Goal: Task Accomplishment & Management: Manage account settings

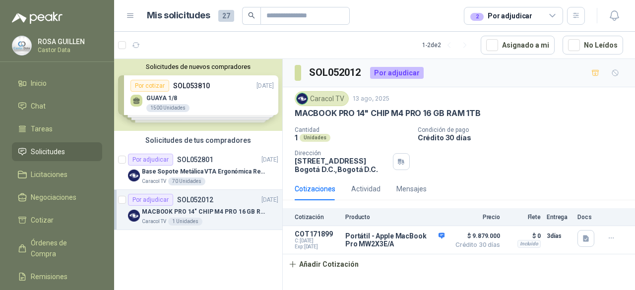
click at [49, 154] on span "Solicitudes" at bounding box center [48, 151] width 34 height 11
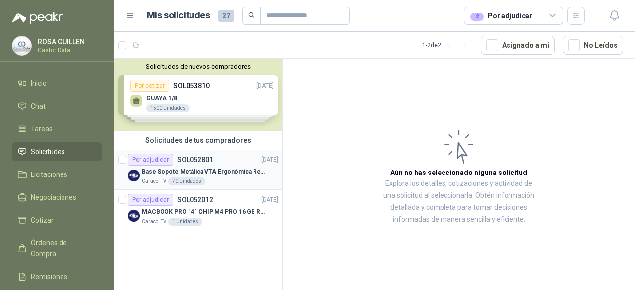
click at [177, 162] on p "SOL052801" at bounding box center [195, 159] width 36 height 7
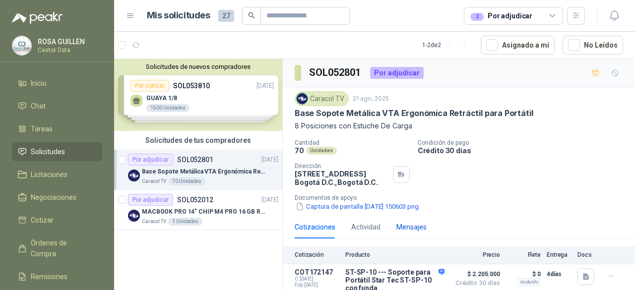
click at [401, 225] on div "Mensajes" at bounding box center [411, 227] width 30 height 11
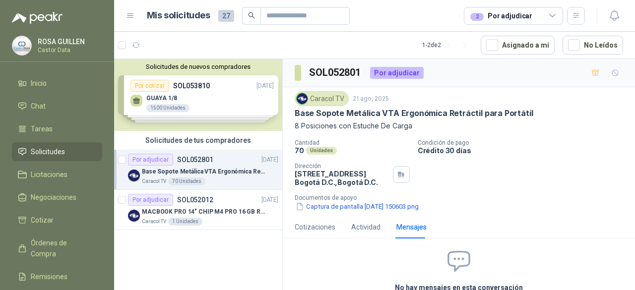
scroll to position [62, 0]
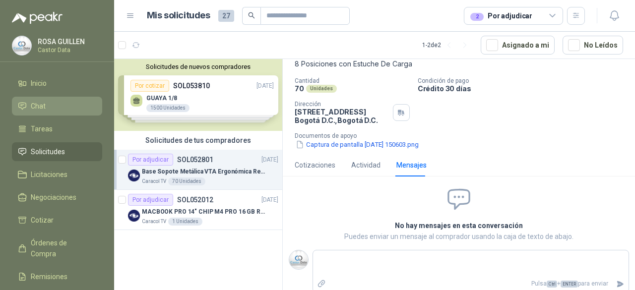
click at [54, 108] on li "Chat" at bounding box center [57, 106] width 78 height 11
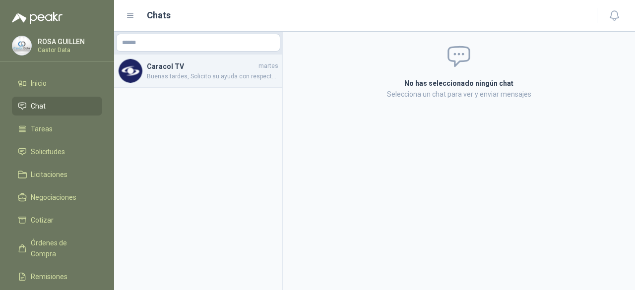
click at [199, 71] on h4 "Caracol TV" at bounding box center [202, 66] width 110 height 11
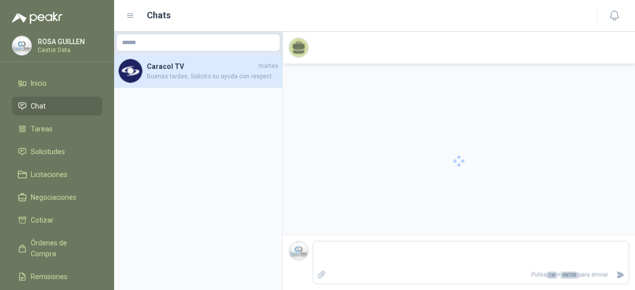
scroll to position [62, 0]
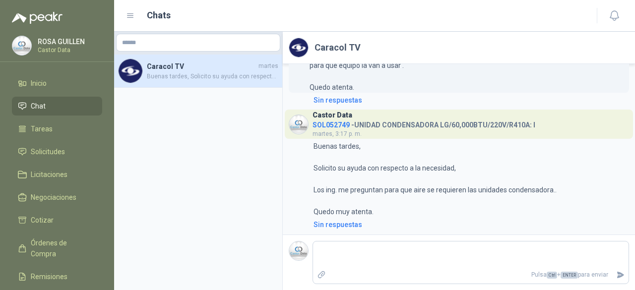
click at [395, 106] on div "Castor Data SOL051236 - TARJETA DECKLINK 8K PRO martes, 12:49 p. m. 12:49 Buena…" at bounding box center [459, 56] width 340 height 98
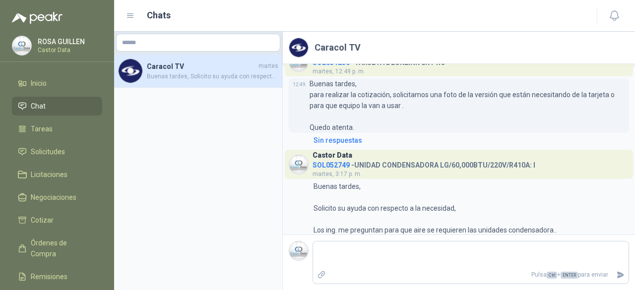
scroll to position [0, 0]
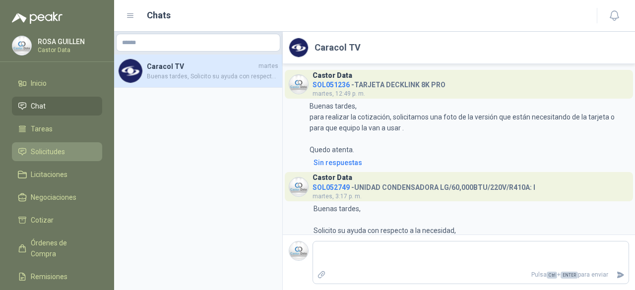
click at [45, 152] on span "Solicitudes" at bounding box center [48, 151] width 34 height 11
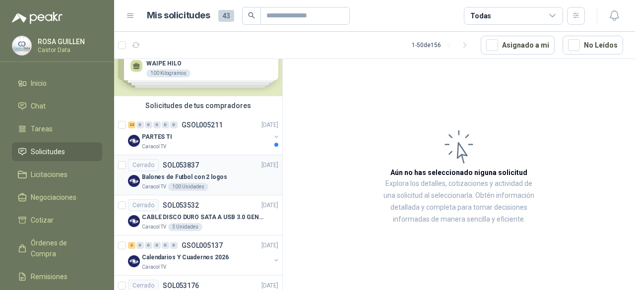
scroll to position [50, 0]
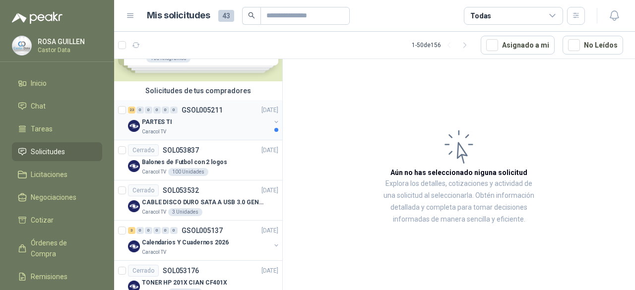
click at [183, 122] on div "PARTES TI" at bounding box center [206, 122] width 128 height 12
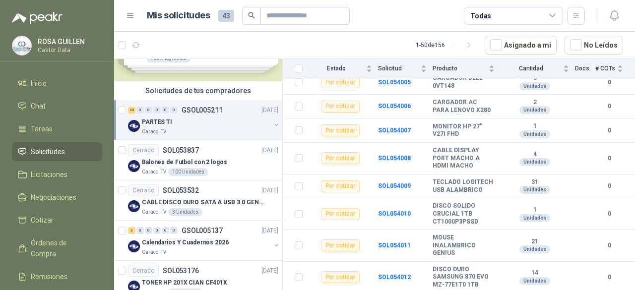
scroll to position [561, 0]
click at [393, 245] on b "SOL054011" at bounding box center [394, 245] width 33 height 7
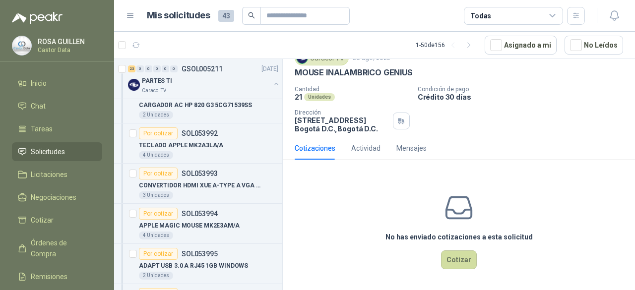
scroll to position [149, 0]
